Goal: Task Accomplishment & Management: Manage account settings

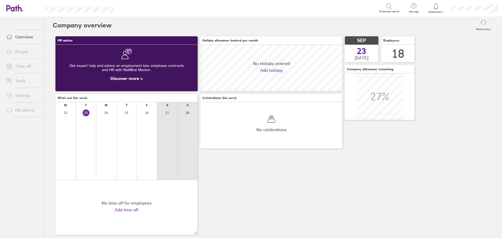
scroll to position [47, 142]
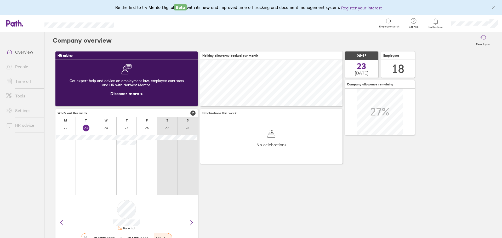
click at [26, 79] on link "Time off" at bounding box center [23, 81] width 42 height 10
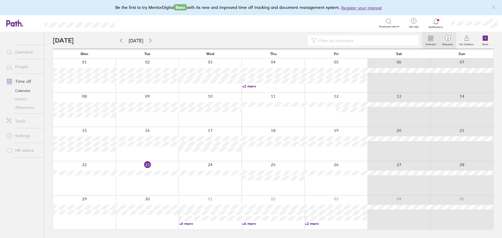
click at [445, 39] on span "3" at bounding box center [447, 38] width 17 height 4
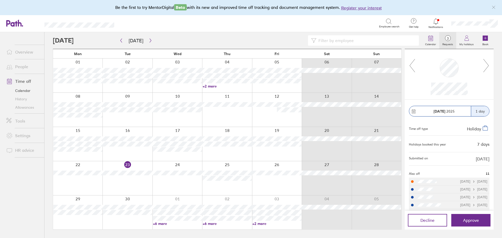
click at [262, 223] on link "+2 more" at bounding box center [276, 223] width 49 height 5
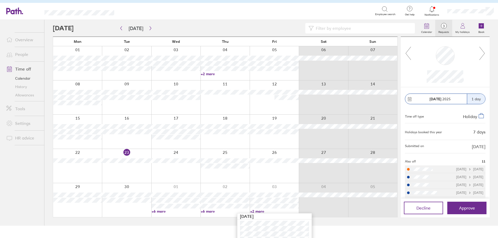
scroll to position [24, 0]
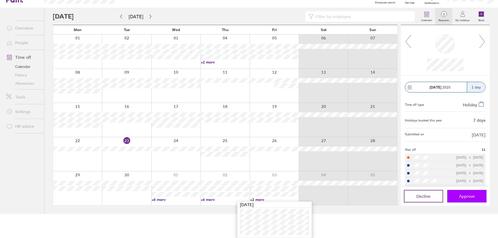
click at [468, 197] on span "Approve" at bounding box center [467, 196] width 16 height 5
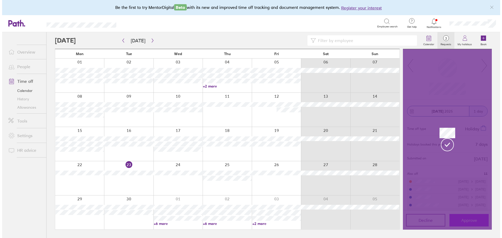
scroll to position [0, 0]
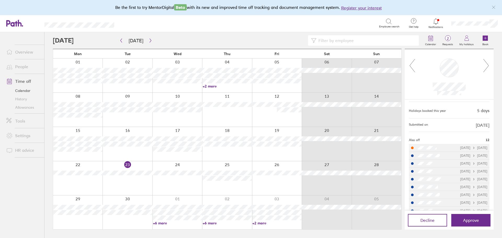
scroll to position [65, 0]
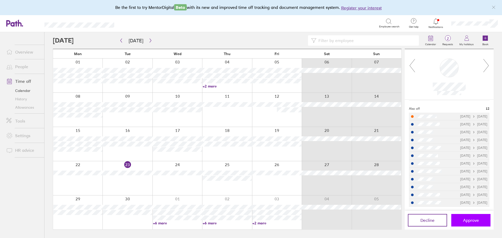
click at [478, 223] on button "Approve" at bounding box center [470, 220] width 39 height 13
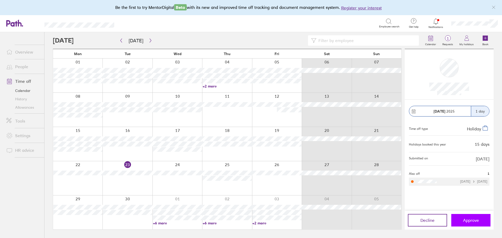
click at [478, 222] on span "Approve" at bounding box center [471, 220] width 16 height 5
